Goal: Task Accomplishment & Management: Use online tool/utility

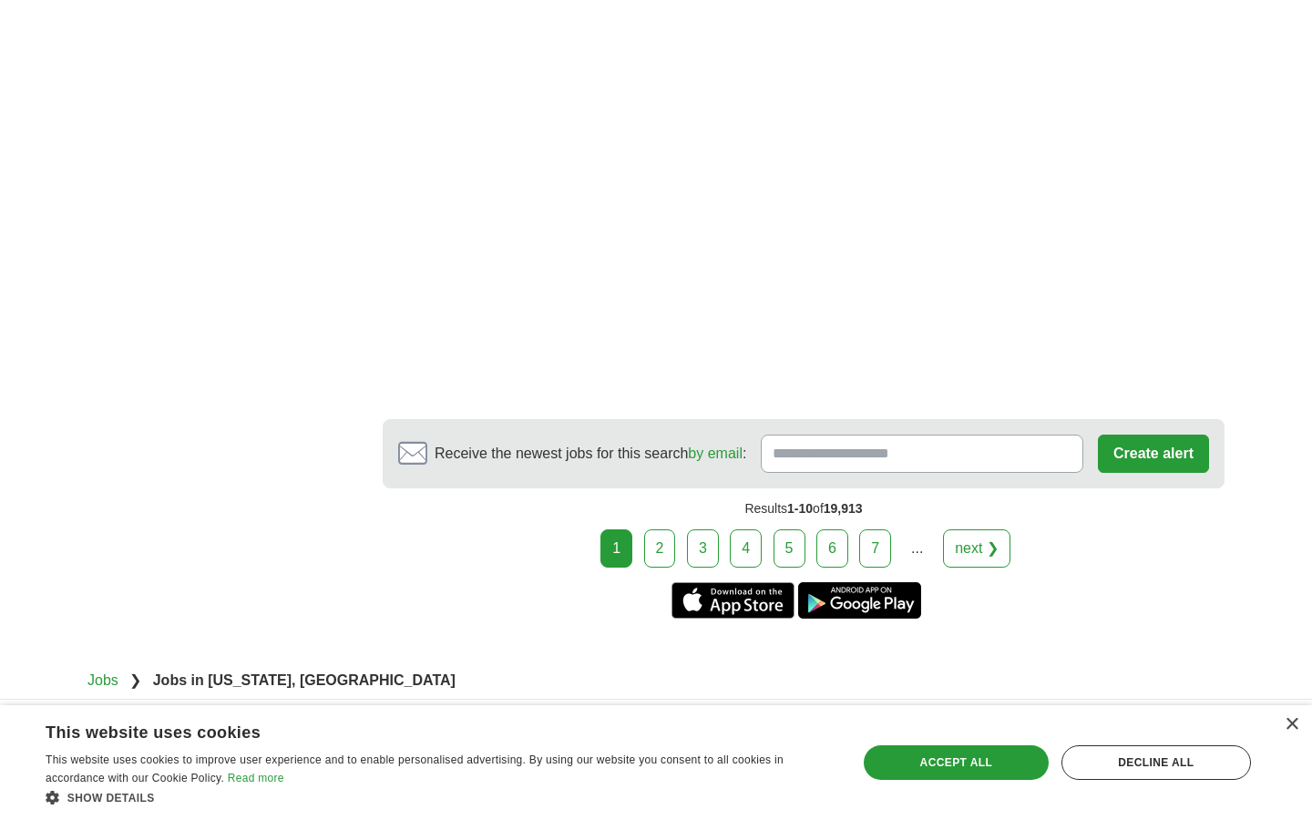
scroll to position [3587, 0]
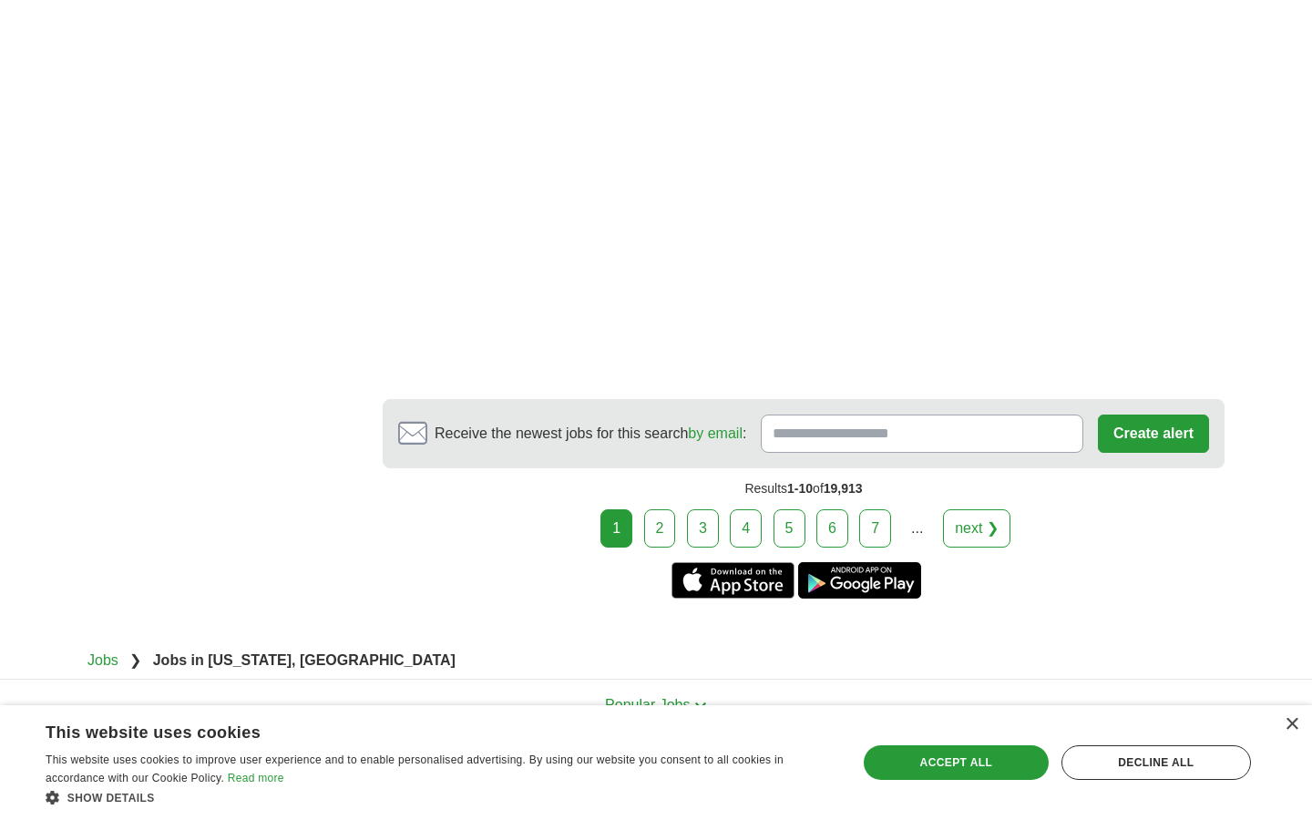
click at [669, 509] on link "2" at bounding box center [660, 528] width 32 height 38
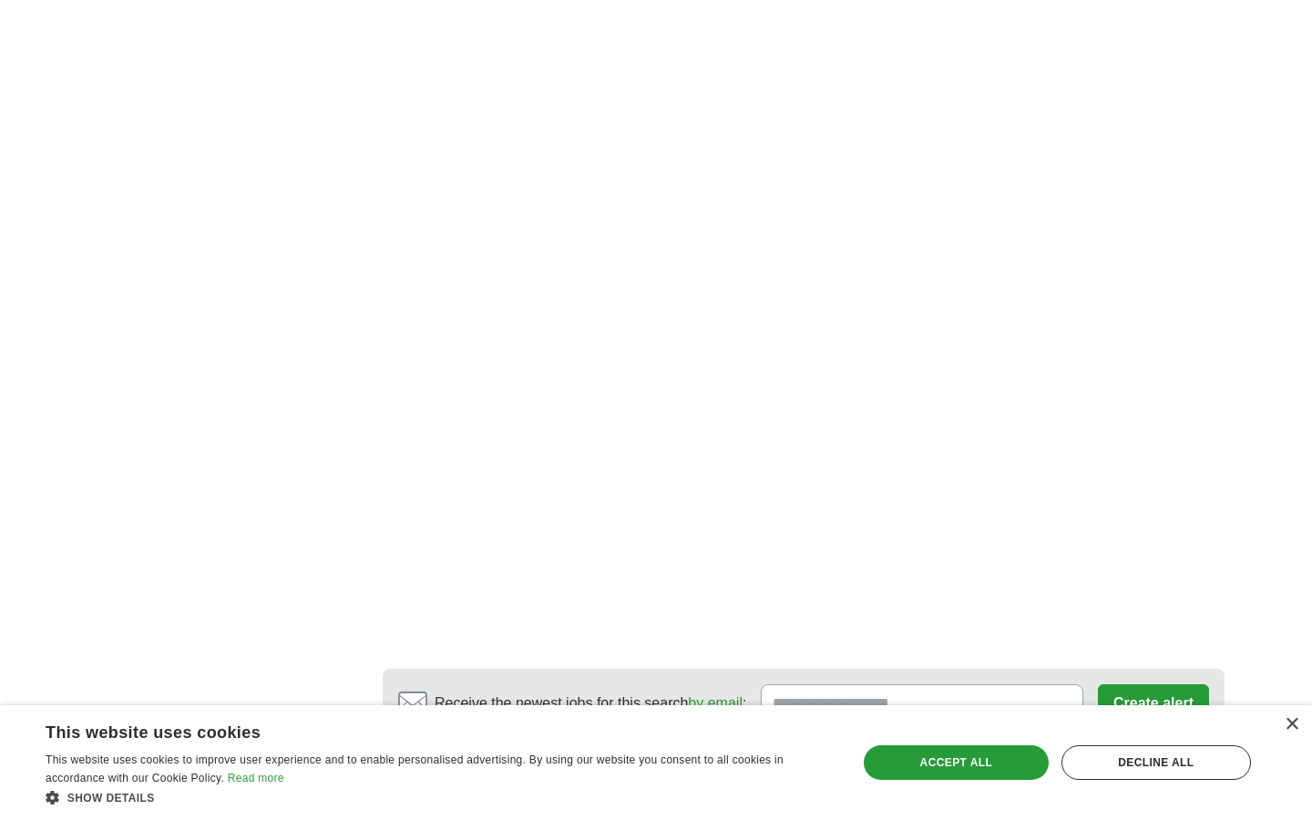
scroll to position [3121, 0]
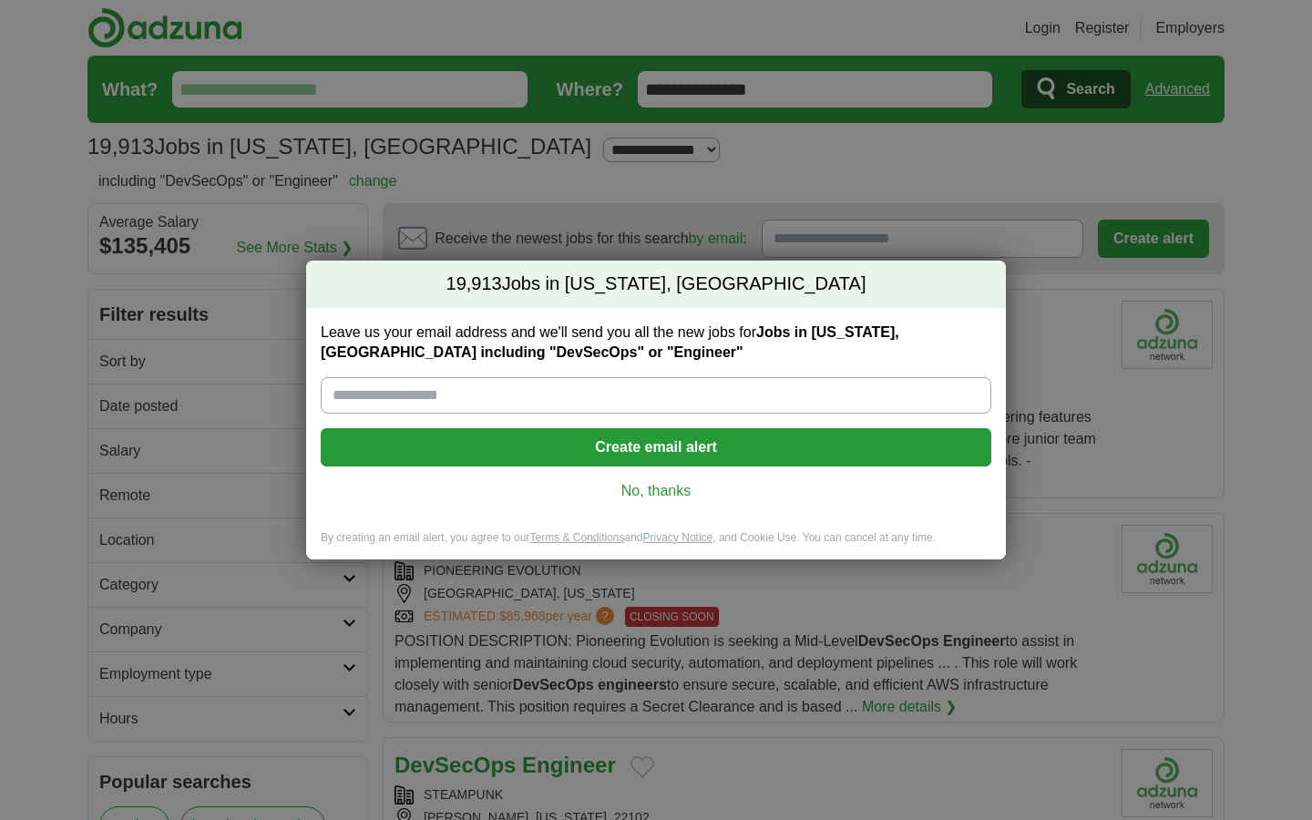
click at [669, 493] on link "No, thanks" at bounding box center [656, 491] width 642 height 20
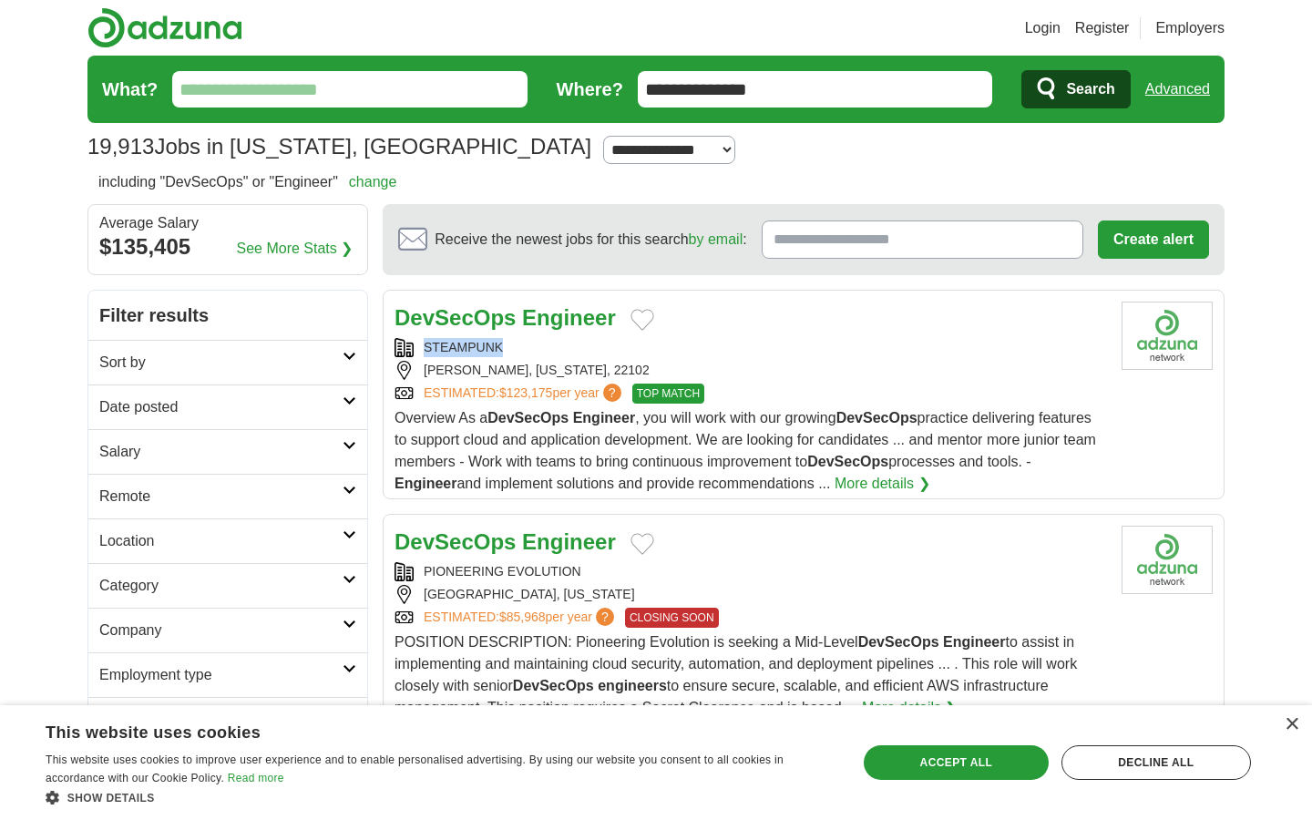
drag, startPoint x: 534, startPoint y: 338, endPoint x: 428, endPoint y: 347, distance: 106.1
click at [428, 347] on div "STEAMPUNK" at bounding box center [751, 347] width 713 height 19
